Goal: Task Accomplishment & Management: Manage account settings

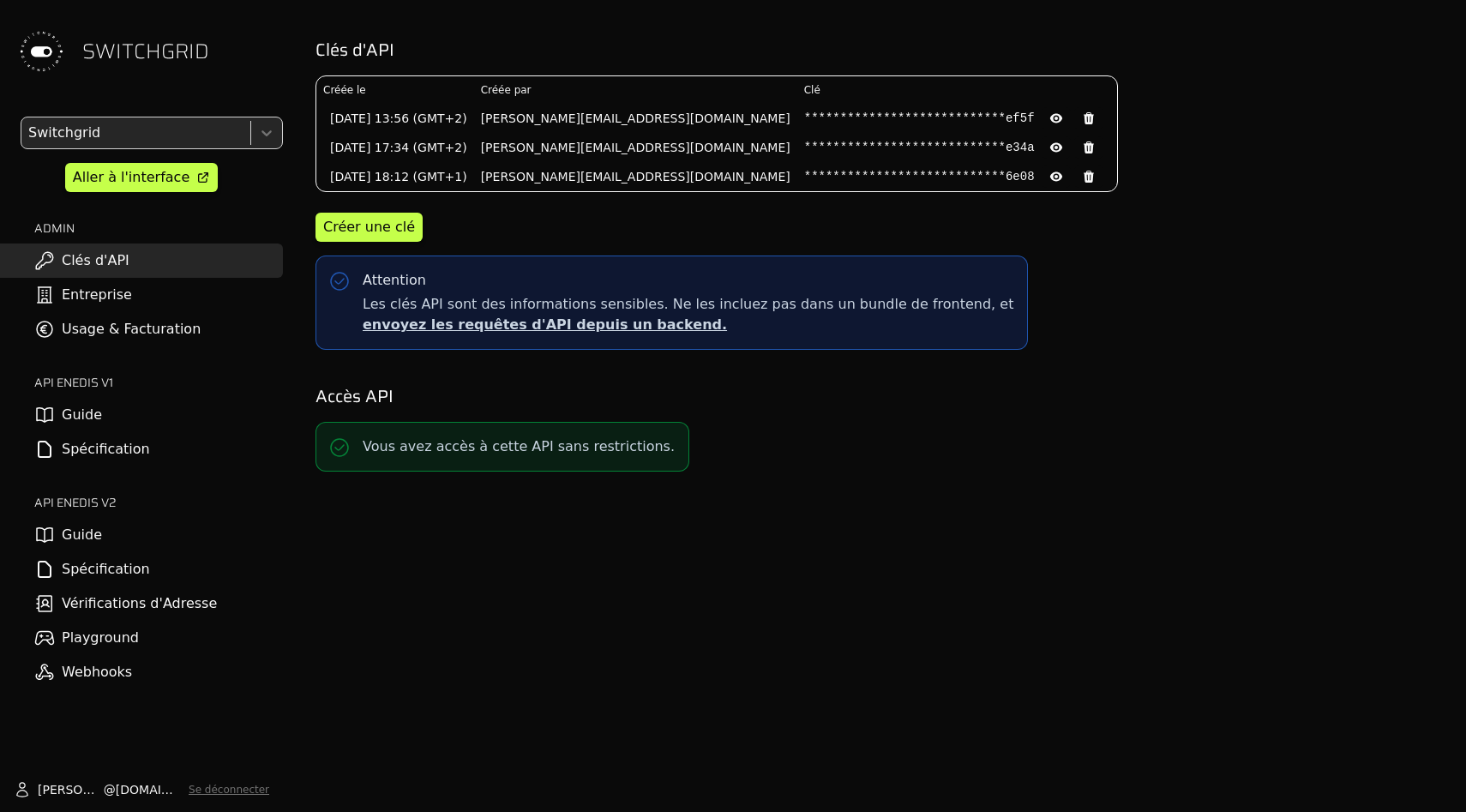
click at [171, 265] on link "Clés d'API" at bounding box center [141, 260] width 283 height 34
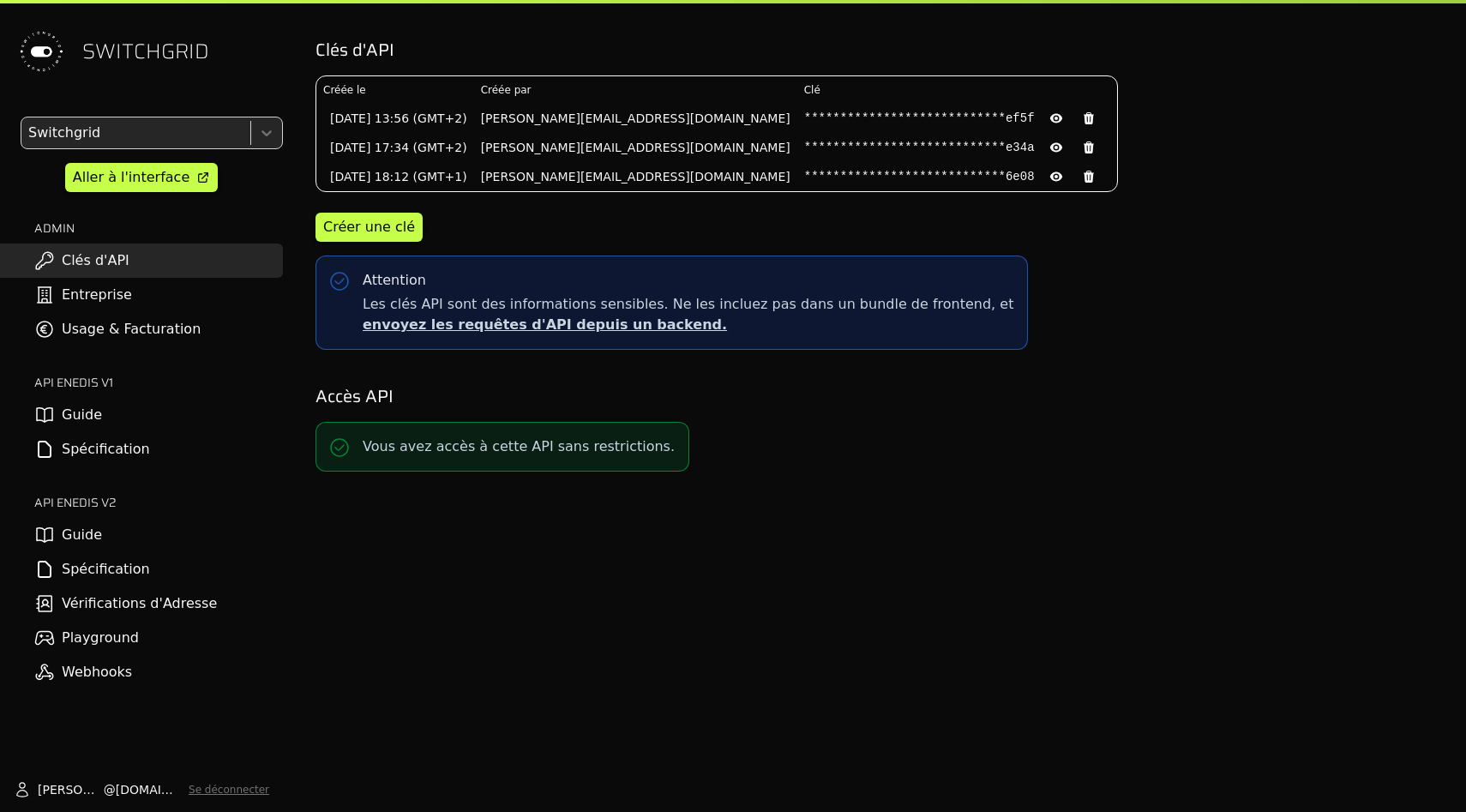
click at [171, 296] on link "Entreprise" at bounding box center [141, 295] width 283 height 34
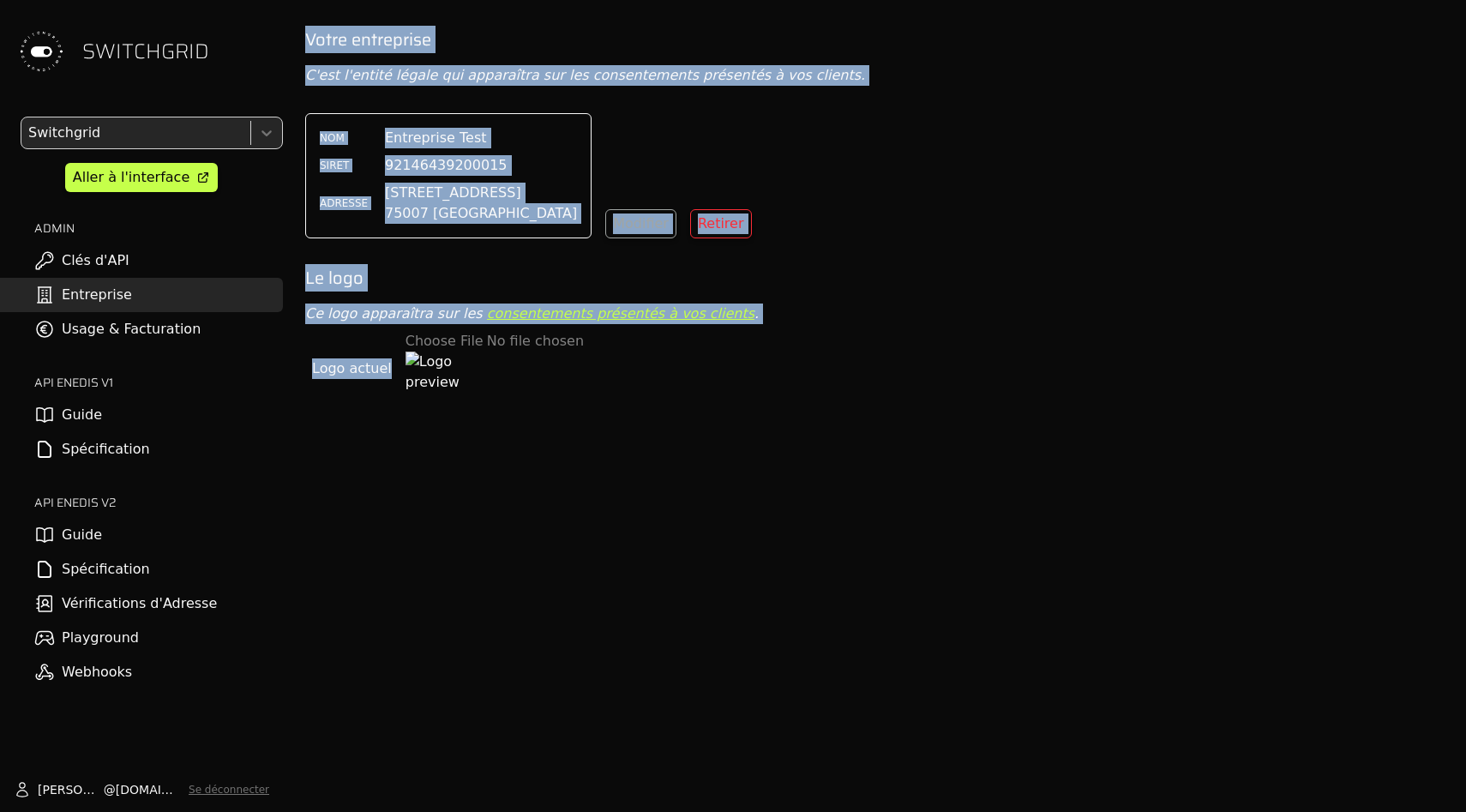
drag, startPoint x: 364, startPoint y: 24, endPoint x: 374, endPoint y: 559, distance: 535.1
click at [374, 551] on div "SWITCHGRID Switchgrid Aller à l'interface ADMIN Clés d'API Entreprise Usage & F…" at bounding box center [733, 406] width 1466 height 812
click at [374, 559] on div "Votre entreprise C'est l'entité légale qui apparaîtra sur les consentements pré…" at bounding box center [878, 433] width 1175 height 812
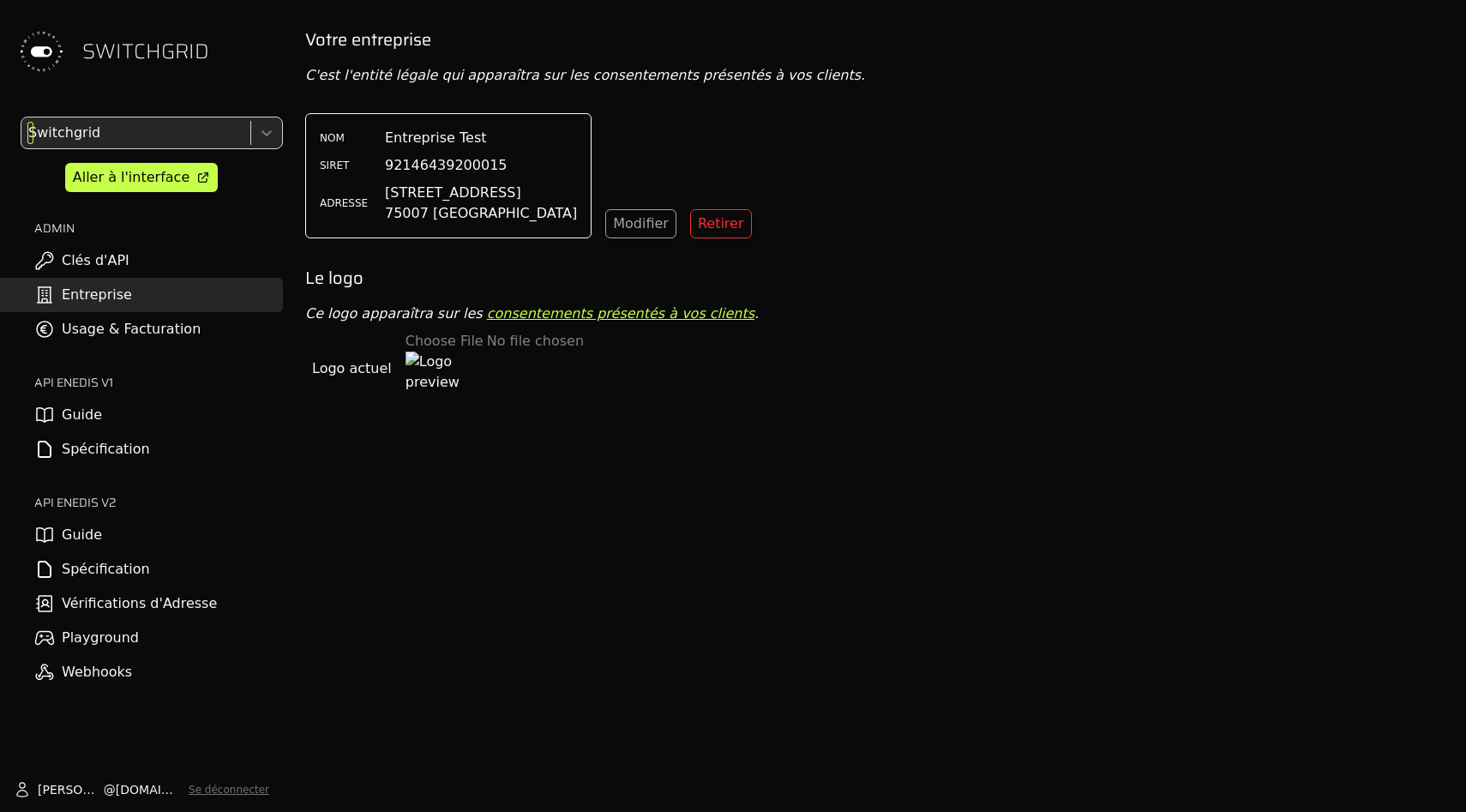
click at [169, 143] on div at bounding box center [134, 133] width 219 height 24
